Goal: Communication & Community: Answer question/provide support

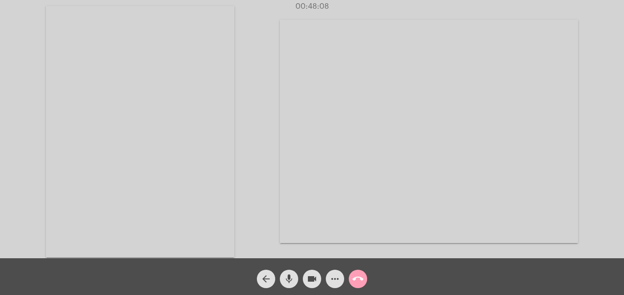
click at [357, 282] on mat-icon "call_end" at bounding box center [357, 278] width 11 height 11
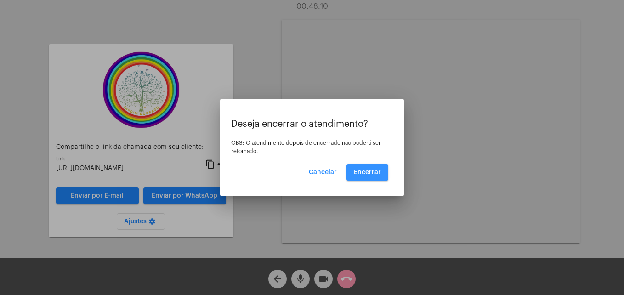
click at [359, 173] on span "Encerrar" at bounding box center [367, 172] width 27 height 6
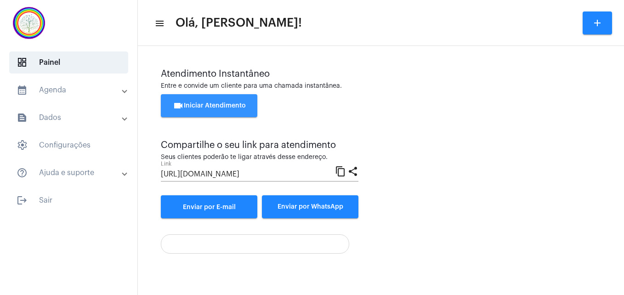
click at [218, 104] on span "videocam Iniciar Atendimento" at bounding box center [209, 105] width 73 height 6
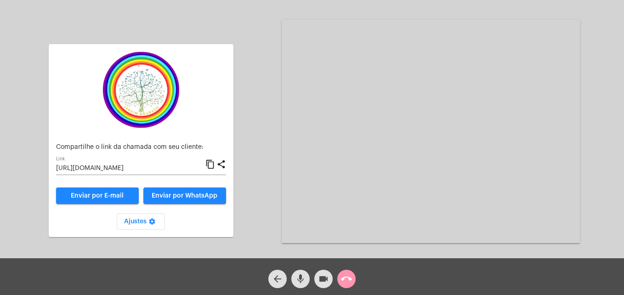
click at [212, 165] on mat-icon "content_copy" at bounding box center [210, 164] width 10 height 11
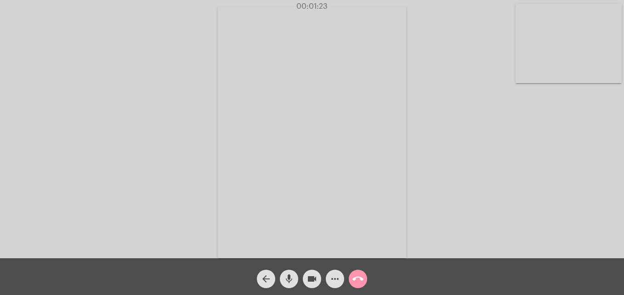
click at [515, 77] on video at bounding box center [568, 43] width 106 height 79
click at [262, 244] on video at bounding box center [395, 131] width 335 height 251
